Goal: Information Seeking & Learning: Learn about a topic

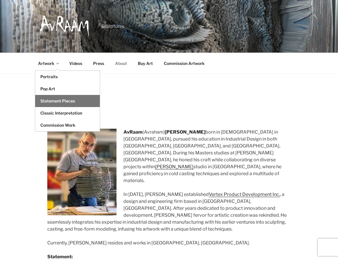
click at [52, 103] on link "Statement Pieces" at bounding box center [67, 101] width 65 height 12
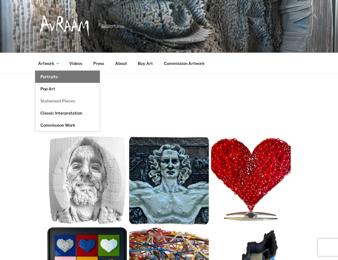
click at [50, 77] on link "Portraits" at bounding box center [67, 77] width 65 height 12
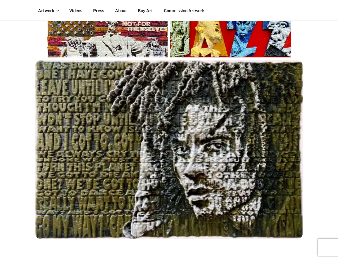
scroll to position [643, 0]
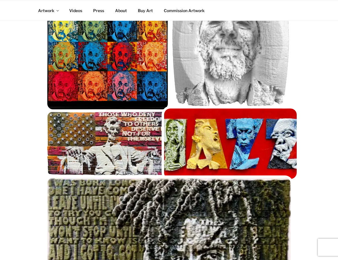
click at [261, 146] on img at bounding box center [230, 143] width 133 height 70
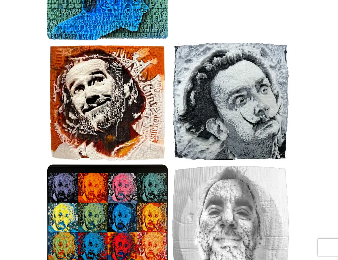
scroll to position [0, 0]
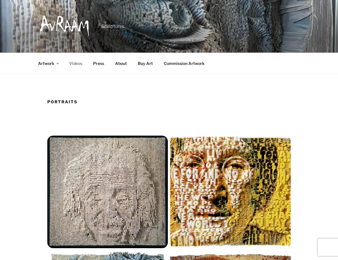
click at [74, 63] on link "Videos" at bounding box center [75, 63] width 23 height 14
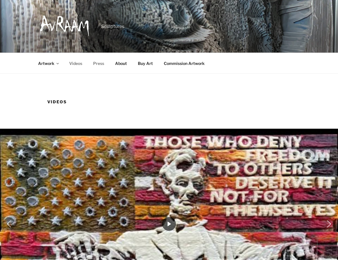
click at [100, 64] on link "Press" at bounding box center [98, 63] width 21 height 14
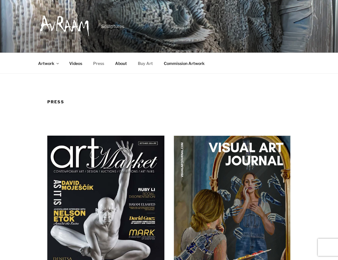
click at [140, 63] on link "Buy Art" at bounding box center [145, 63] width 25 height 14
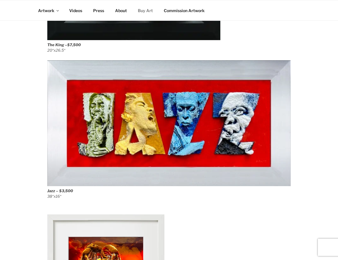
scroll to position [1659, 0]
